Goal: Find specific page/section: Find specific page/section

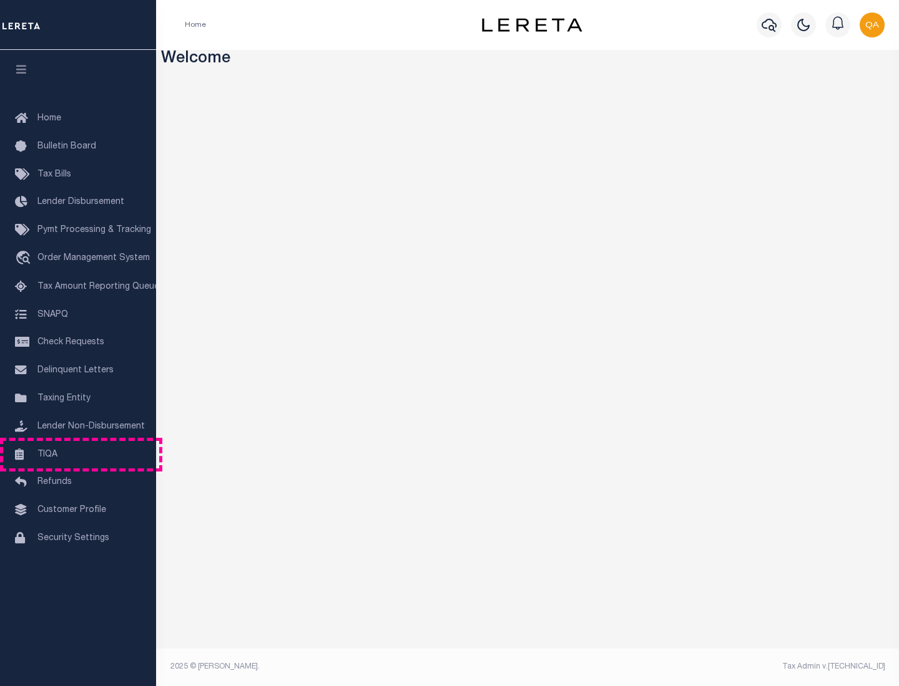
click at [78, 454] on link "TIQA" at bounding box center [78, 455] width 156 height 28
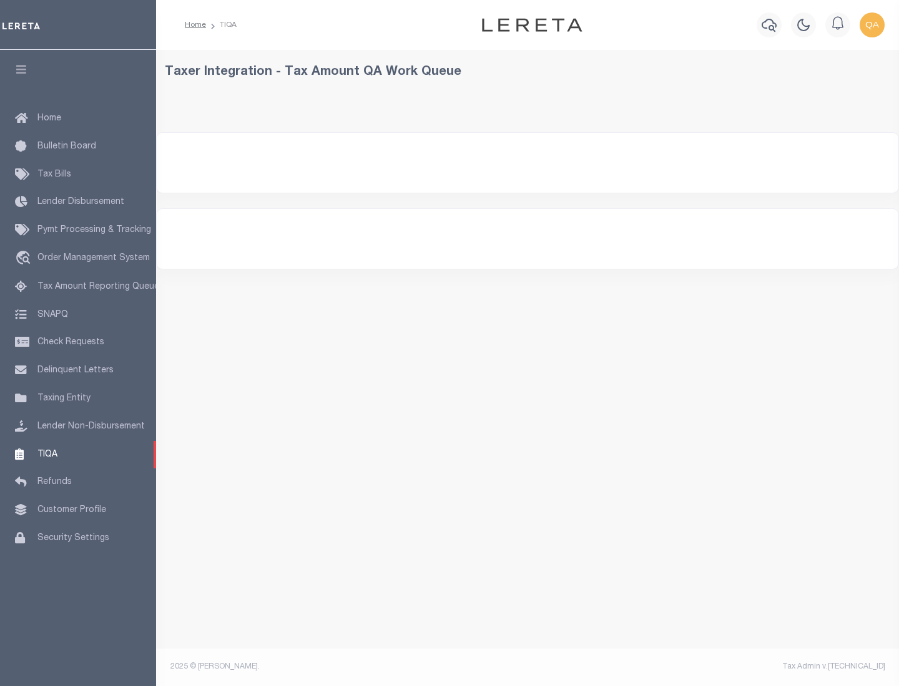
select select "200"
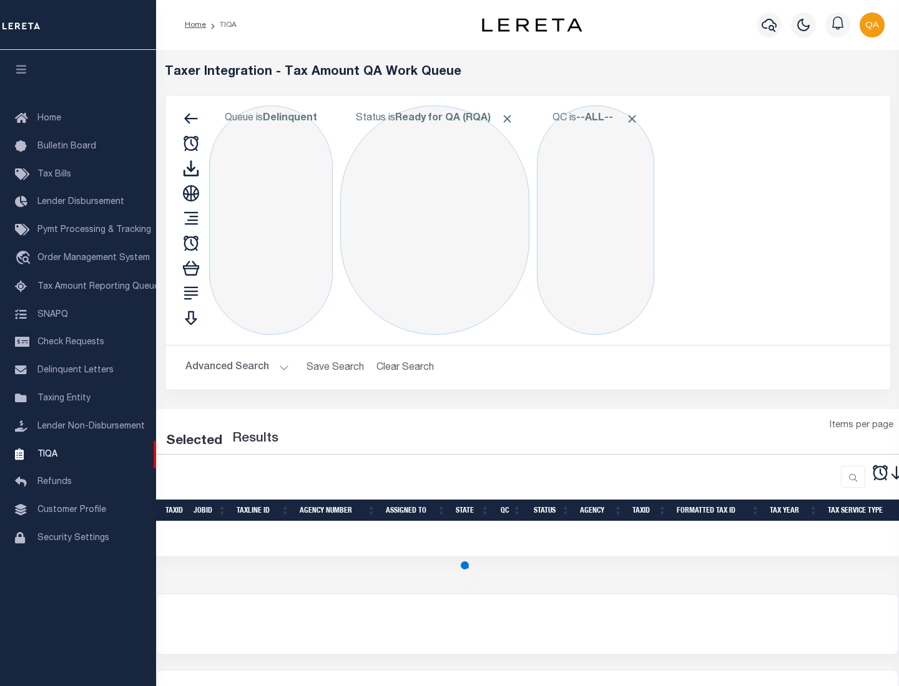
select select "200"
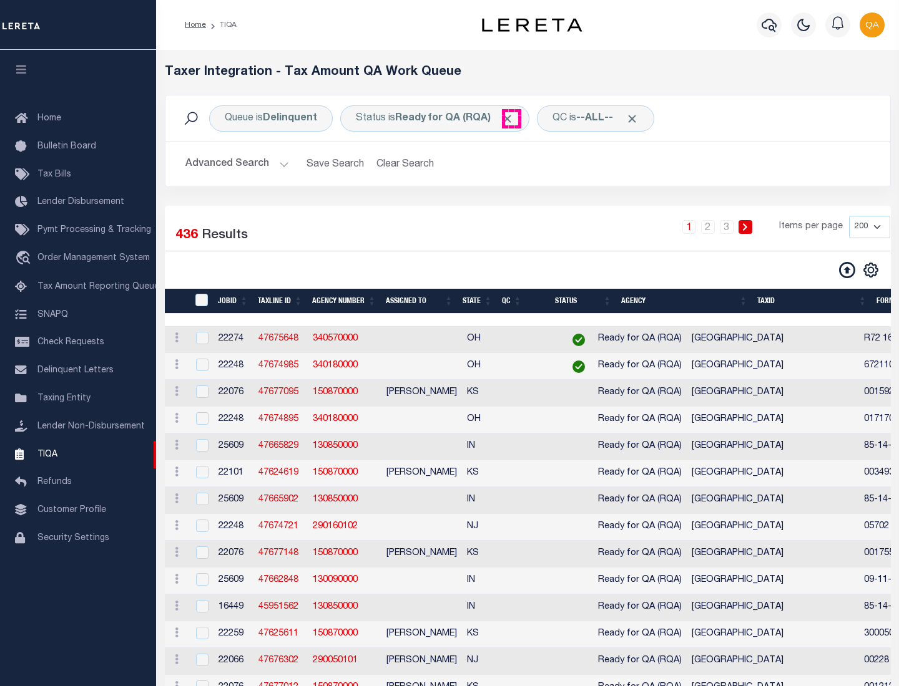
click at [511, 119] on span "Click to Remove" at bounding box center [507, 118] width 13 height 13
